Goal: Task Accomplishment & Management: Use online tool/utility

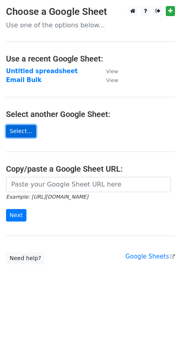
click at [20, 134] on link "Select..." at bounding box center [21, 131] width 30 height 12
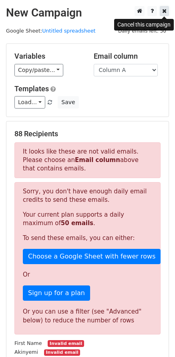
click at [162, 12] on link at bounding box center [164, 11] width 9 height 10
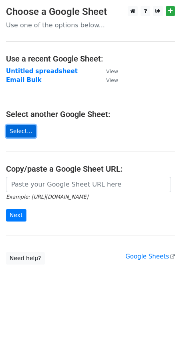
click at [24, 135] on link "Select..." at bounding box center [21, 131] width 30 height 12
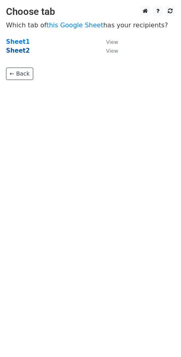
click at [19, 51] on strong "Sheet2" at bounding box center [18, 50] width 24 height 7
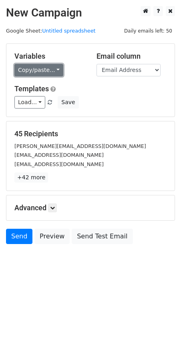
click at [50, 75] on link "Copy/paste..." at bounding box center [38, 70] width 49 height 12
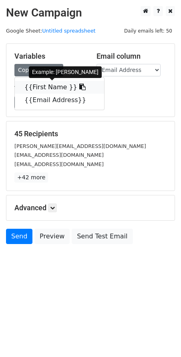
click at [60, 86] on link "{{First Name }}" at bounding box center [60, 87] width 90 height 13
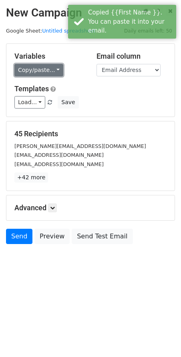
click at [51, 70] on link "Copy/paste..." at bounding box center [38, 70] width 49 height 12
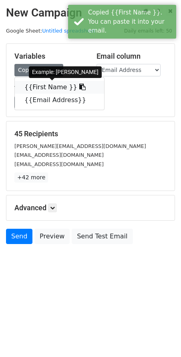
click at [53, 91] on link "{{First Name }}" at bounding box center [60, 87] width 90 height 13
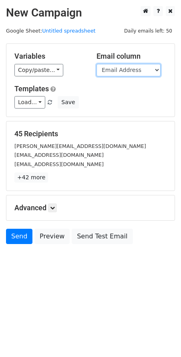
click at [132, 66] on select "First Name Email Address" at bounding box center [129, 70] width 64 height 12
click at [97, 64] on select "First Name Email Address" at bounding box center [129, 70] width 64 height 12
click at [132, 69] on select "First Name Email Address" at bounding box center [129, 70] width 64 height 12
click at [157, 69] on select "First Name Email Address" at bounding box center [129, 70] width 64 height 12
click at [97, 64] on select "First Name Email Address" at bounding box center [129, 70] width 64 height 12
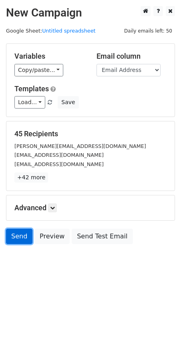
click at [14, 233] on link "Send" at bounding box center [19, 235] width 26 height 15
